Goal: Information Seeking & Learning: Learn about a topic

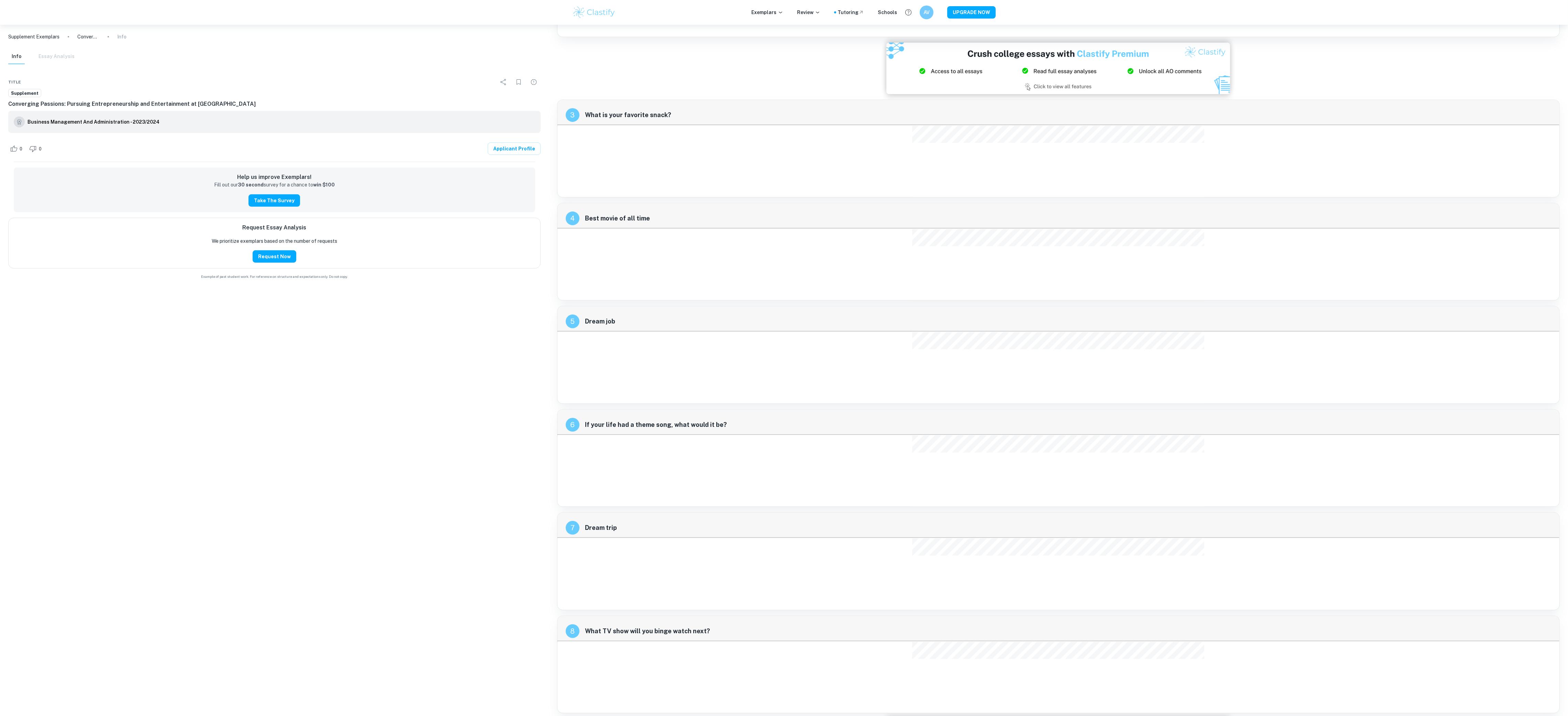
scroll to position [288, 0]
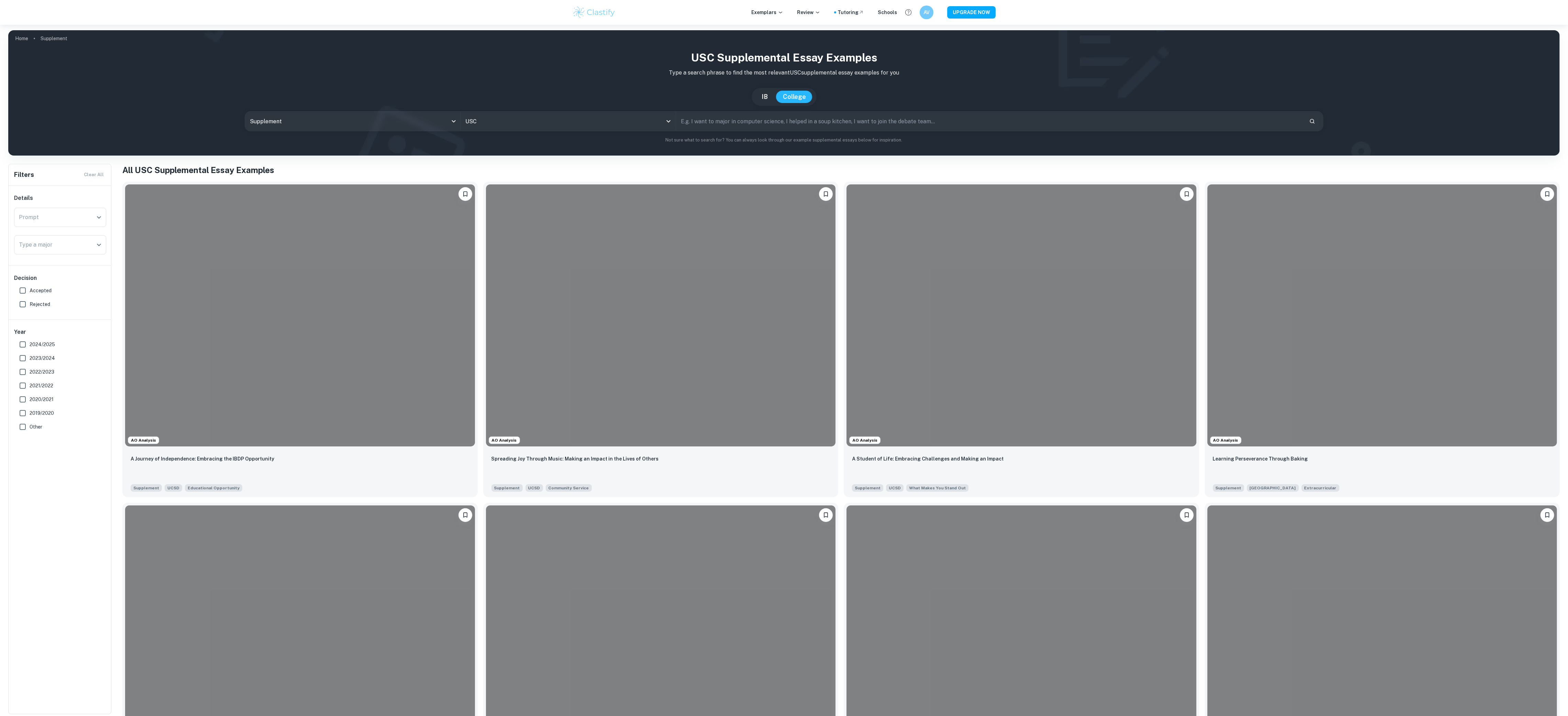
click at [22, 342] on input "2024/2025" at bounding box center [23, 344] width 14 height 14
checkbox input "true"
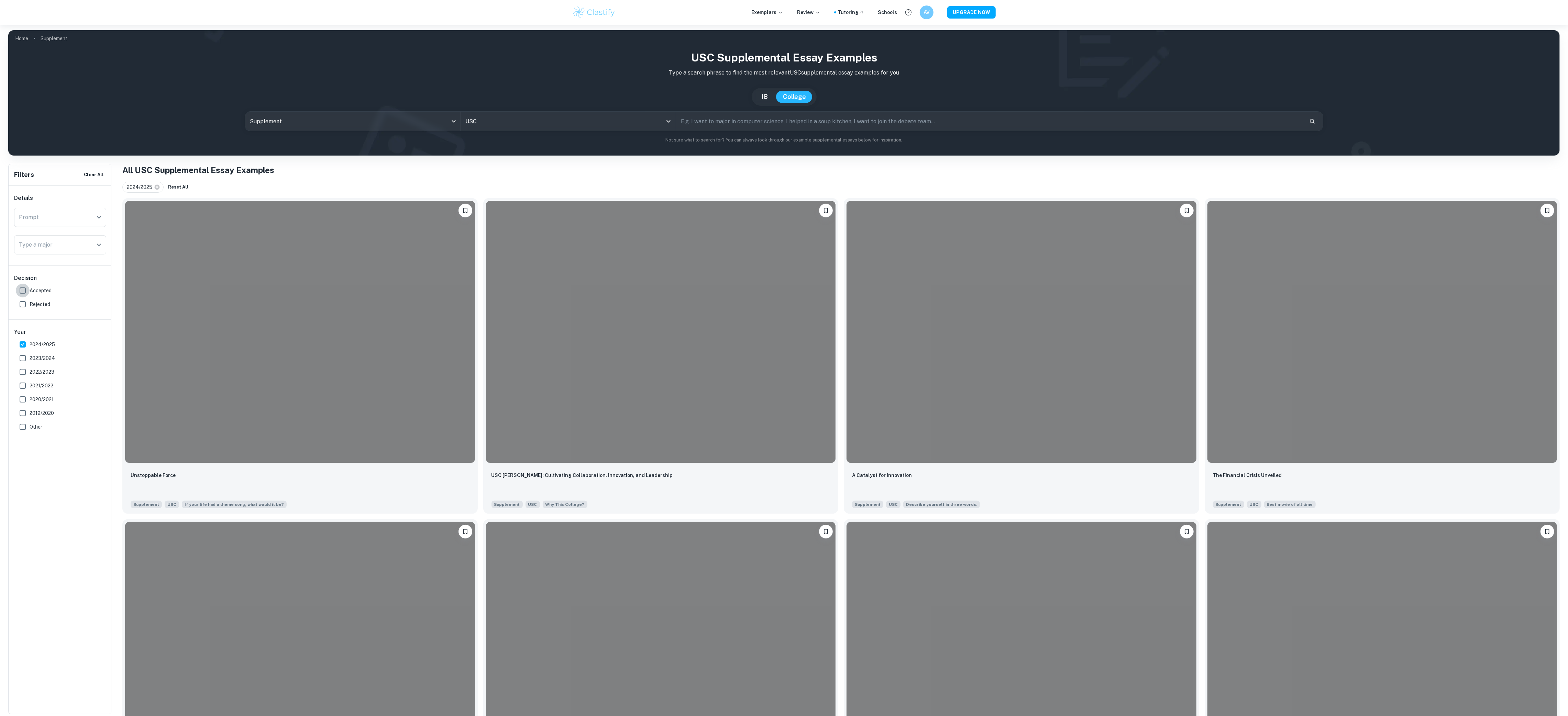
click at [24, 290] on input "Accepted" at bounding box center [23, 290] width 14 height 14
checkbox input "true"
click at [786, 449] on div at bounding box center [660, 331] width 350 height 262
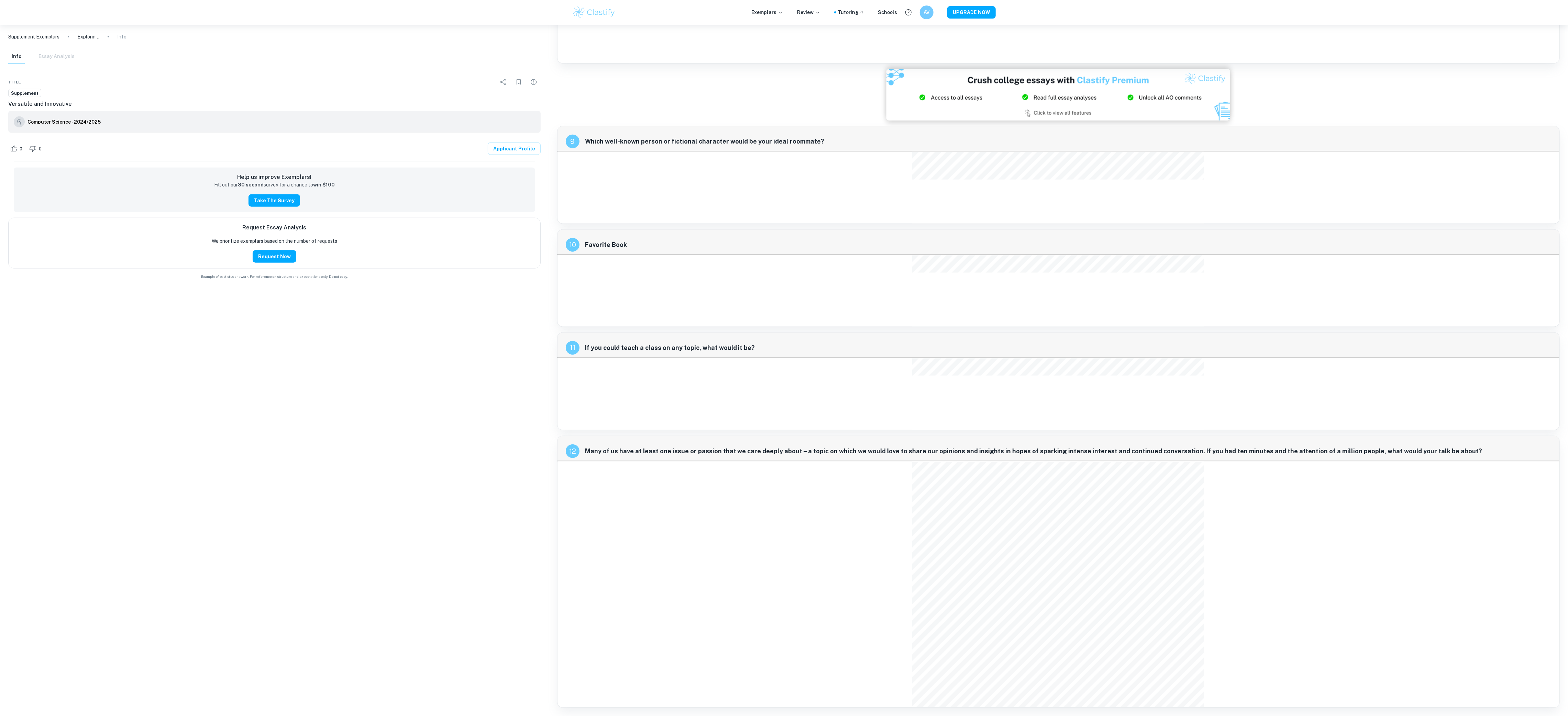
scroll to position [992, 0]
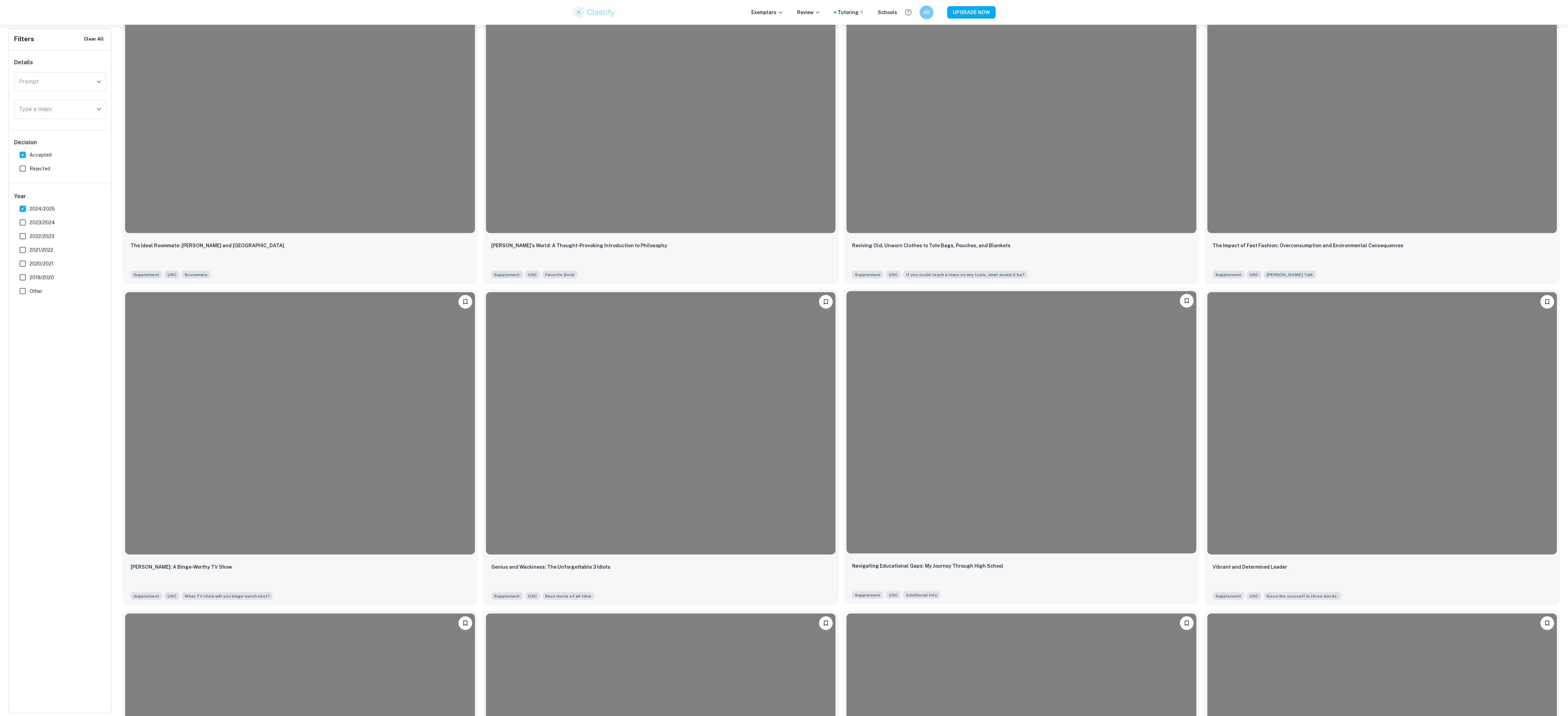
scroll to position [896, 0]
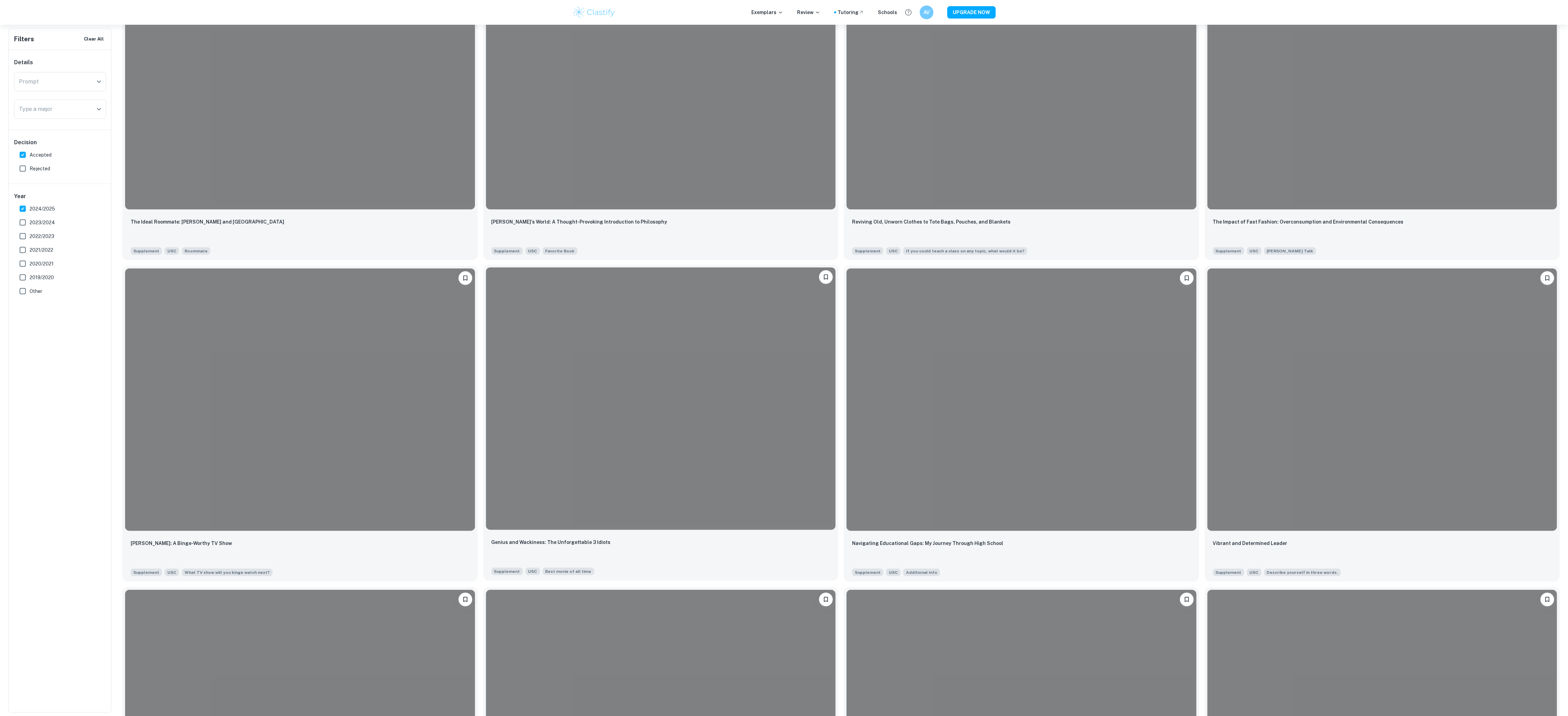
click at [685, 538] on div "Genius and Wackiness: The Unforgettable 3 Idiots" at bounding box center [660, 550] width 339 height 23
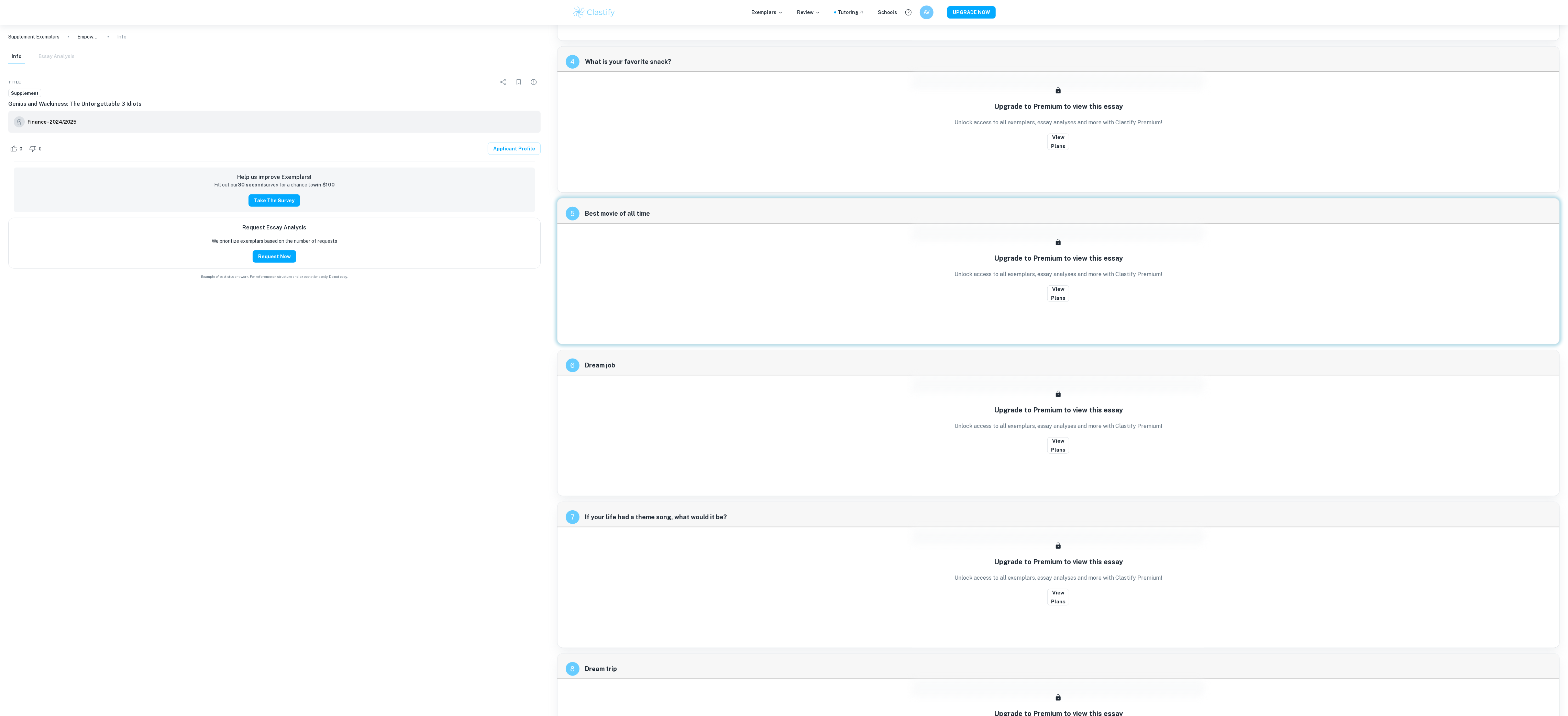
scroll to position [509, 0]
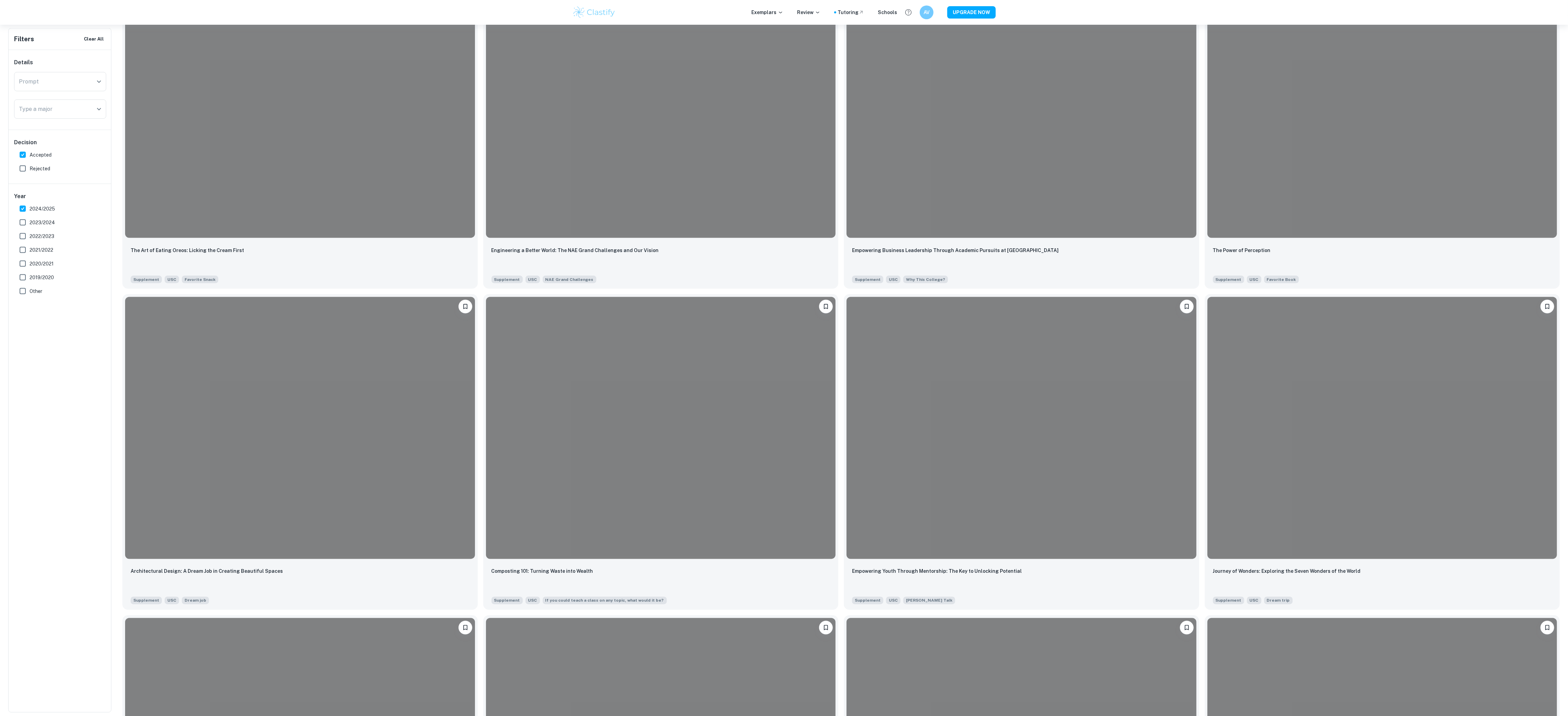
scroll to position [1514, 0]
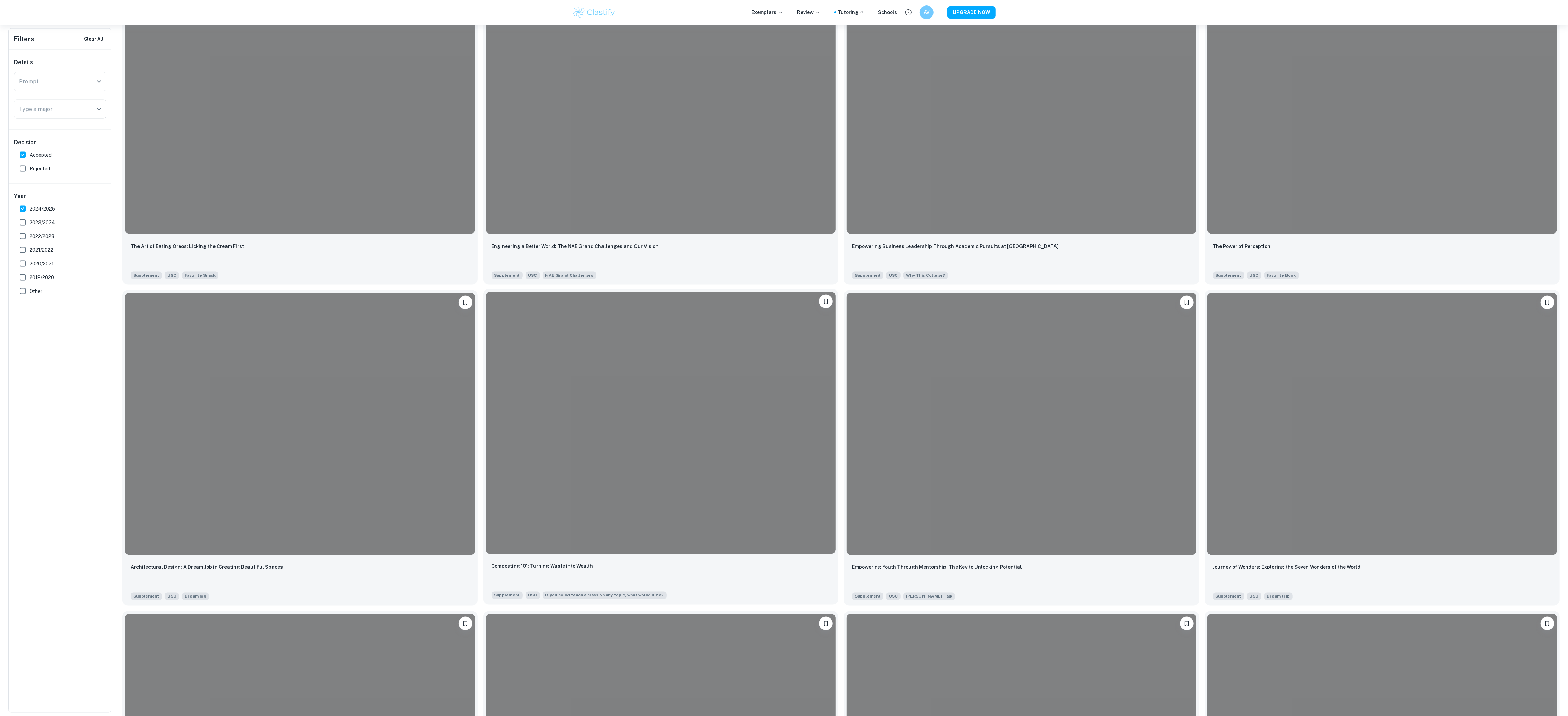
click at [649, 500] on div at bounding box center [660, 423] width 350 height 262
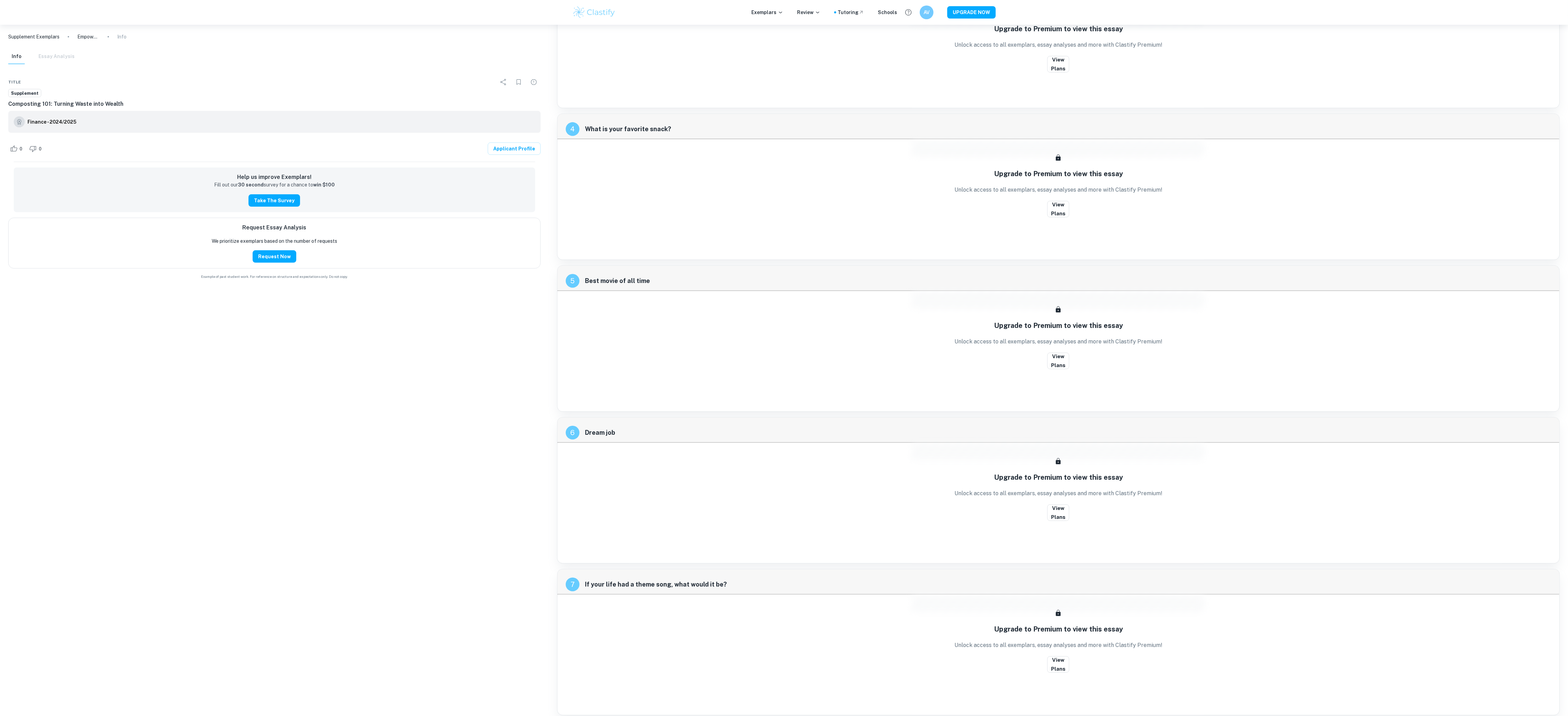
scroll to position [302, 0]
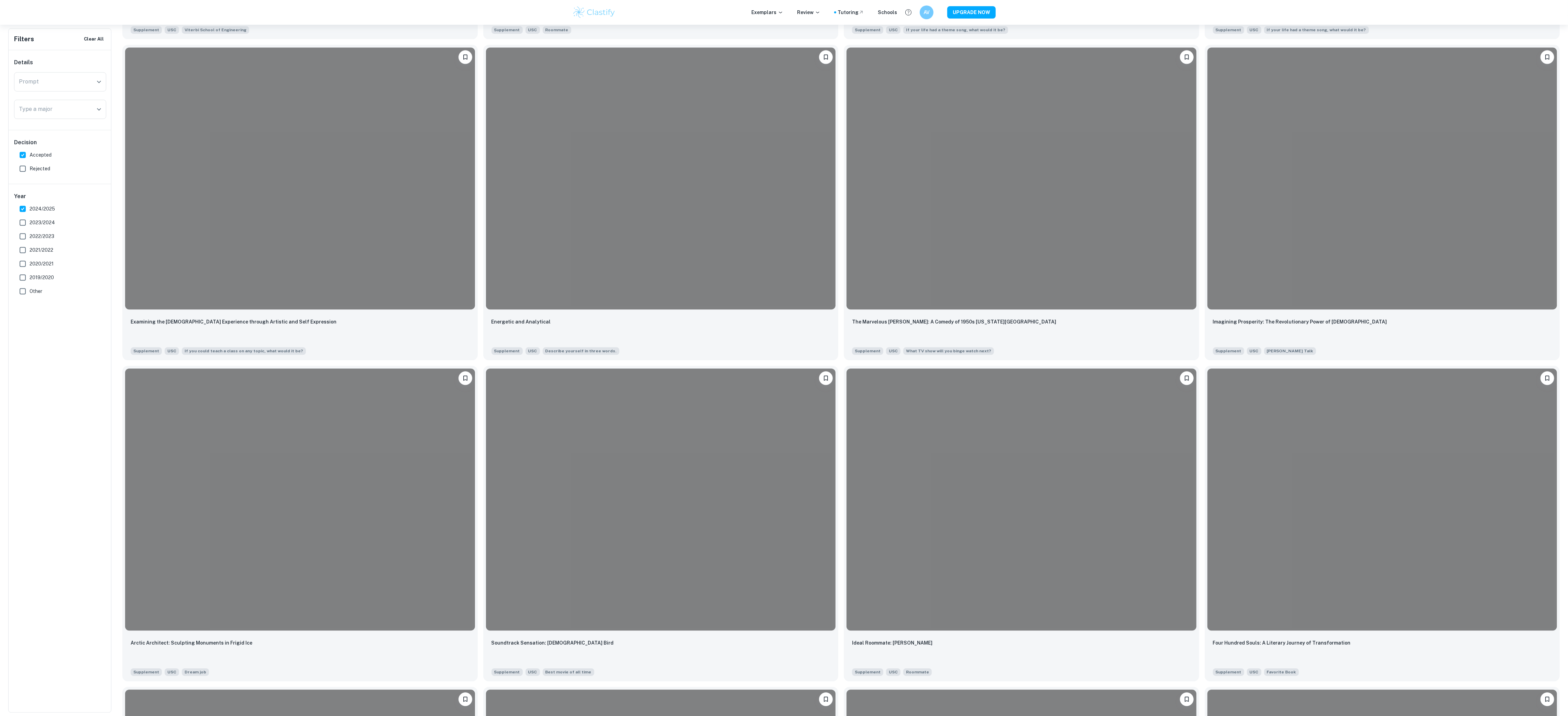
scroll to position [2545, 0]
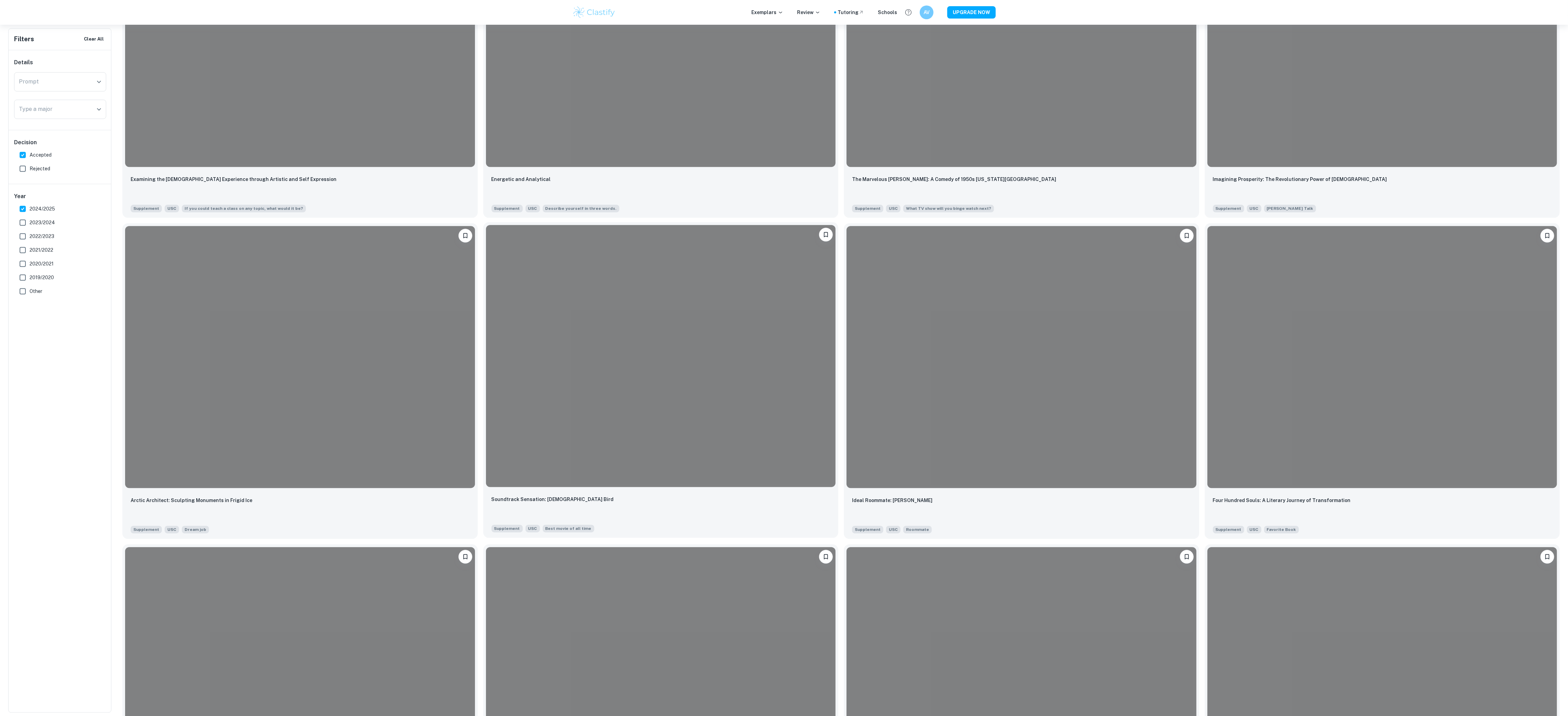
click at [795, 462] on div at bounding box center [660, 356] width 350 height 262
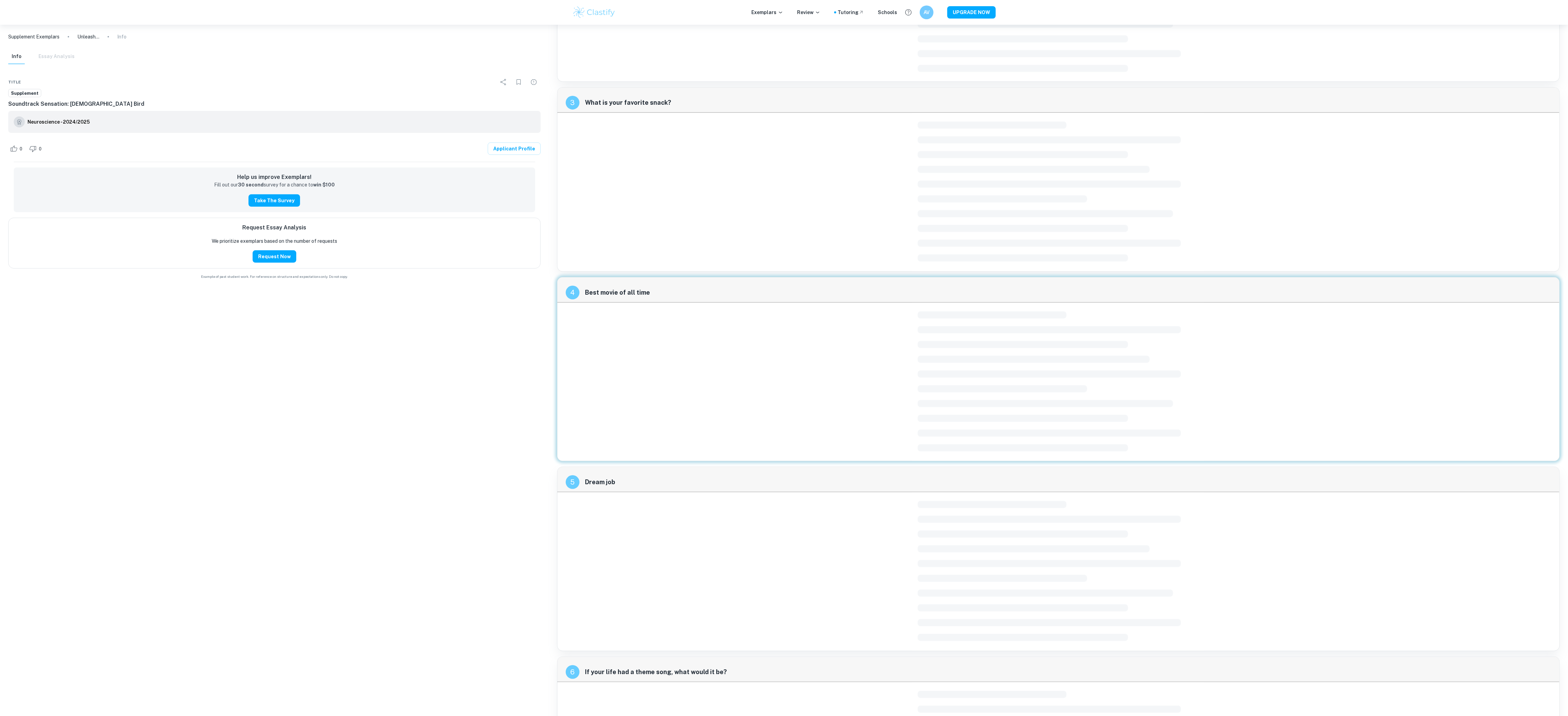
scroll to position [423, 0]
